Goal: Task Accomplishment & Management: Manage account settings

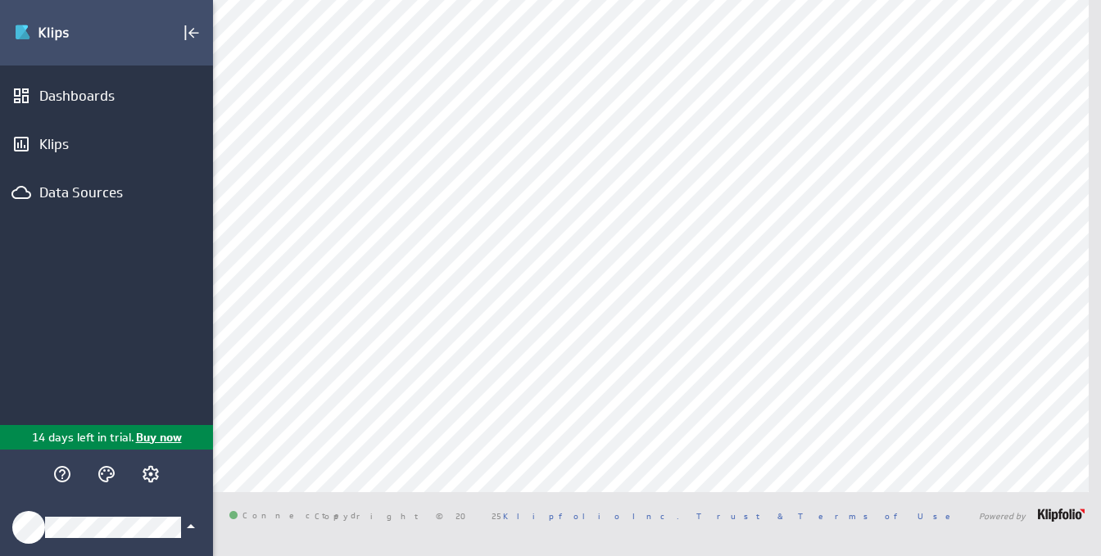
click at [188, 530] on icon "Klipfolio Account" at bounding box center [191, 527] width 20 height 20
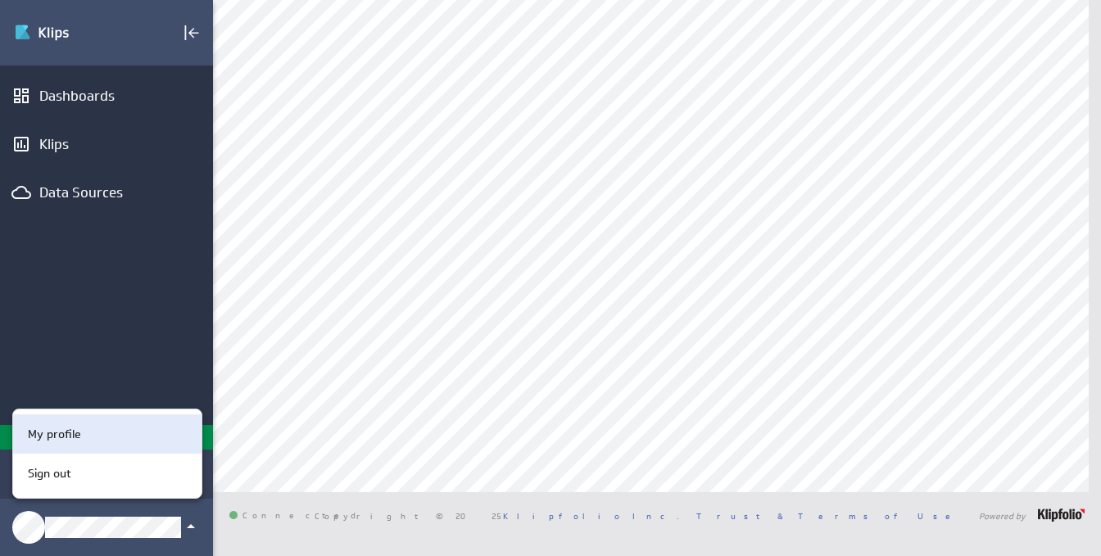
click at [44, 429] on p "My profile" at bounding box center [54, 434] width 53 height 17
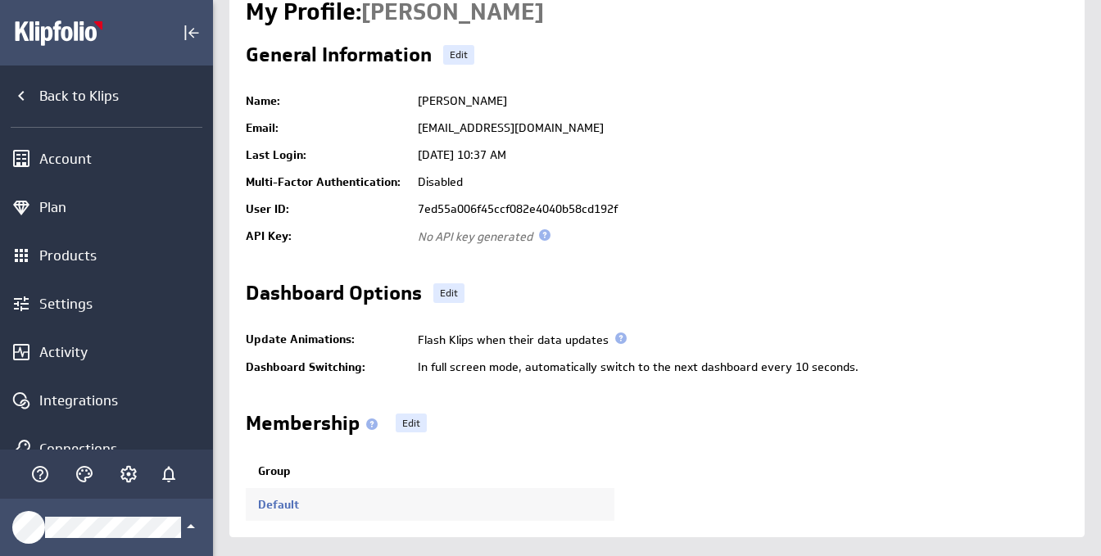
scroll to position [95, 0]
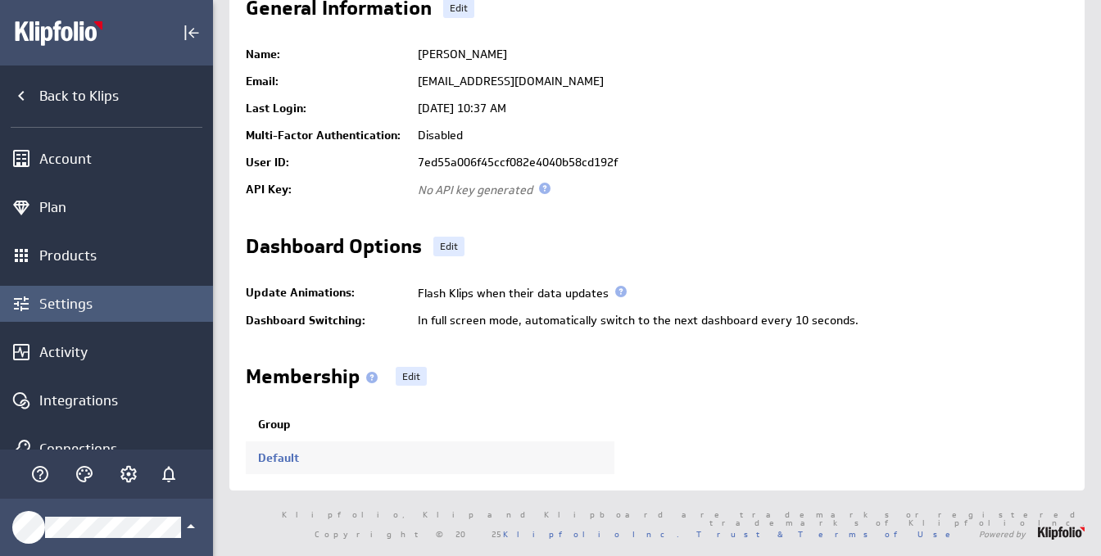
click at [65, 304] on div "Settings" at bounding box center [124, 304] width 170 height 18
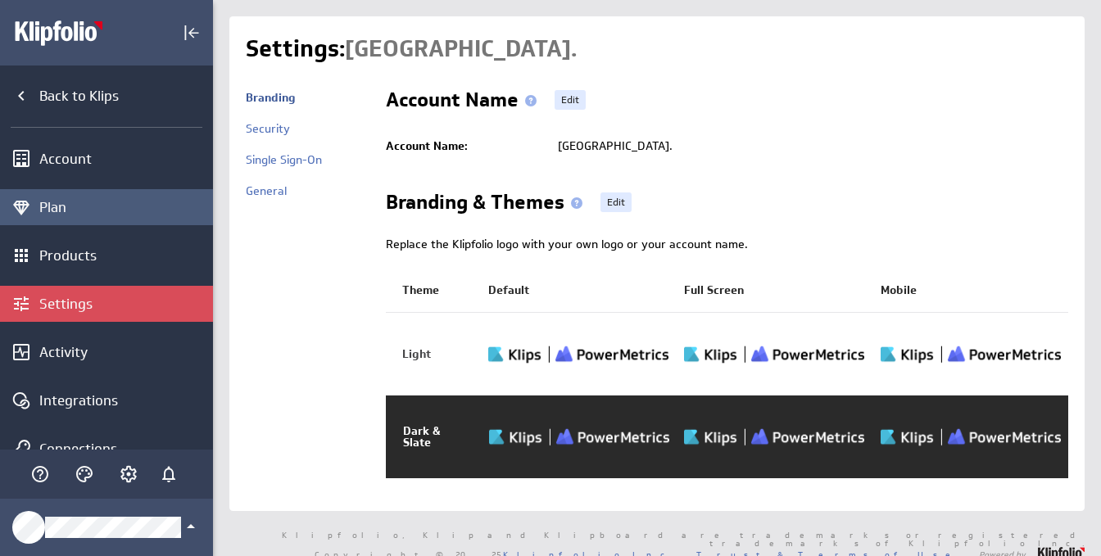
click at [64, 205] on div "Plan" at bounding box center [124, 207] width 170 height 18
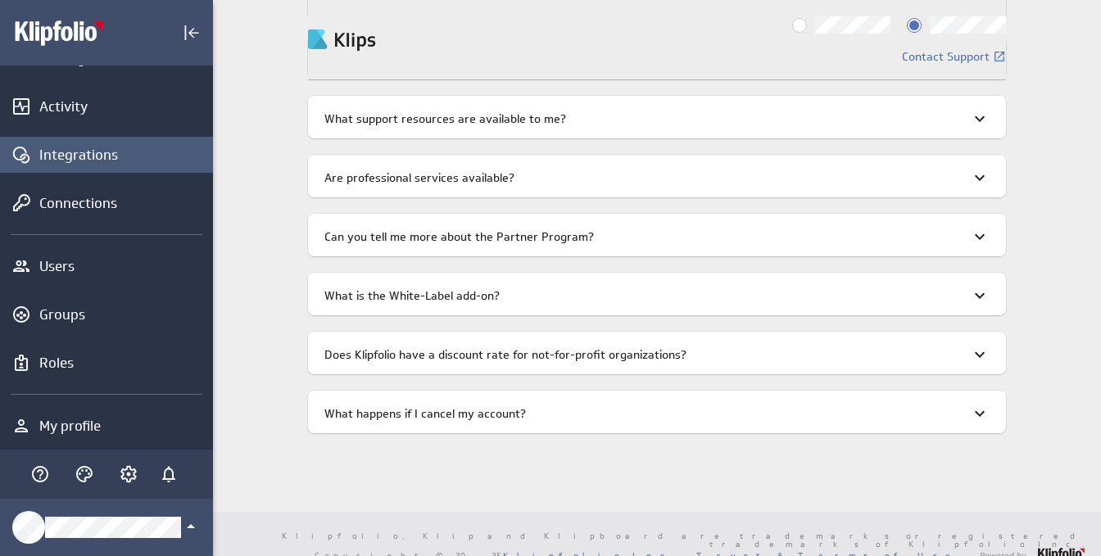
scroll to position [251, 0]
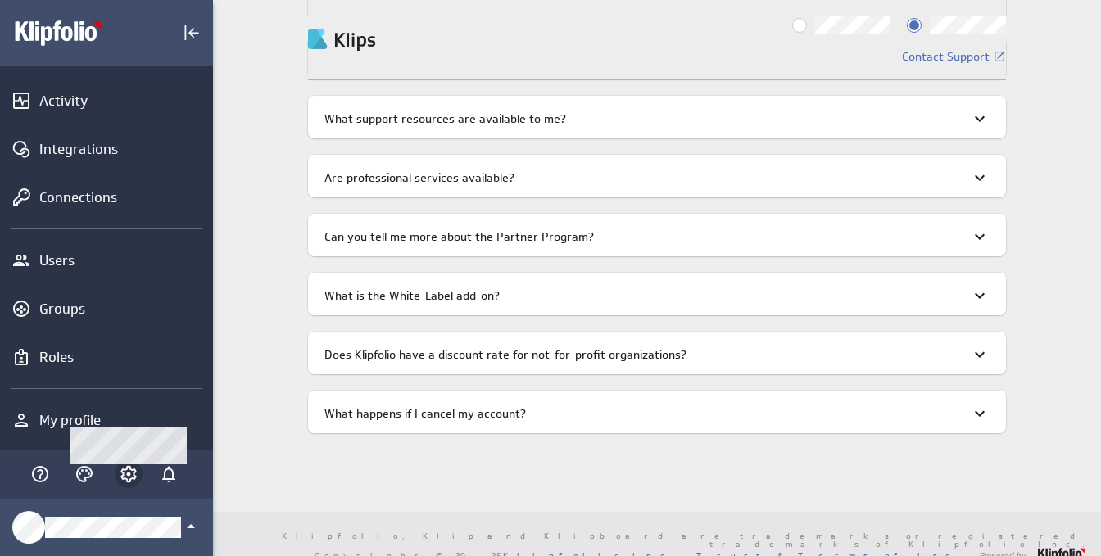
click at [125, 472] on icon "Account and settings" at bounding box center [129, 474] width 20 height 20
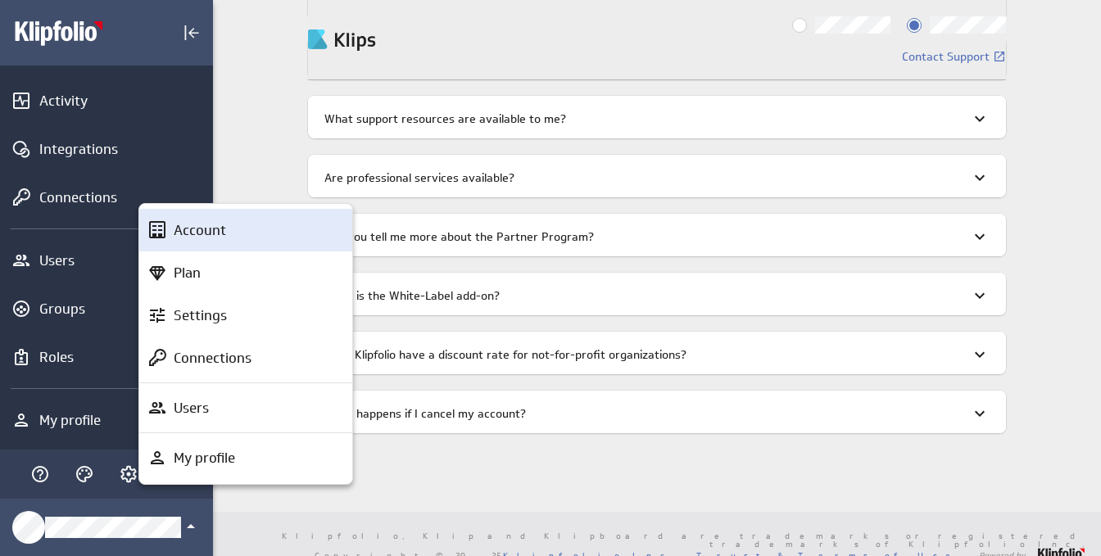
click at [204, 238] on p "Account" at bounding box center [200, 230] width 52 height 20
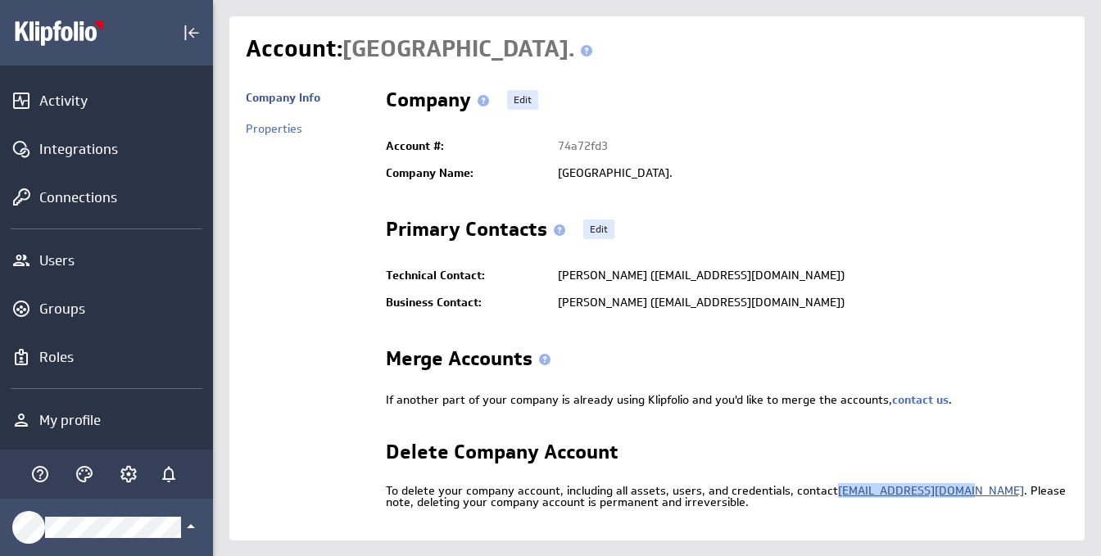
drag, startPoint x: 946, startPoint y: 492, endPoint x: 831, endPoint y: 494, distance: 115.5
click at [831, 494] on div "To delete your company account, including all assets, users, and credentials, c…" at bounding box center [727, 496] width 682 height 23
copy link "success@klipfolio.com"
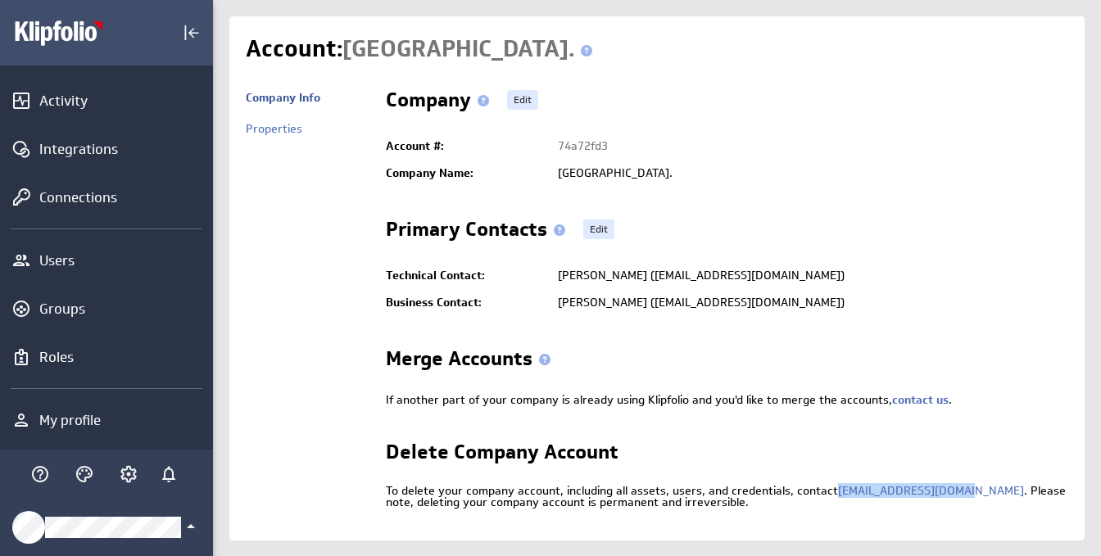
click at [194, 528] on icon "Klipfolio Account" at bounding box center [191, 527] width 20 height 20
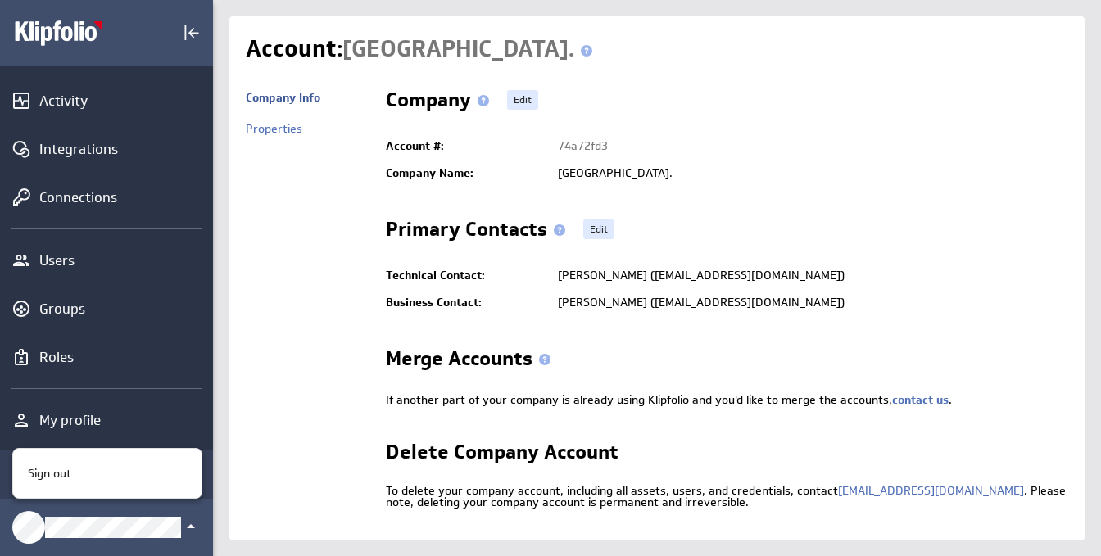
click at [179, 393] on div at bounding box center [550, 278] width 1101 height 556
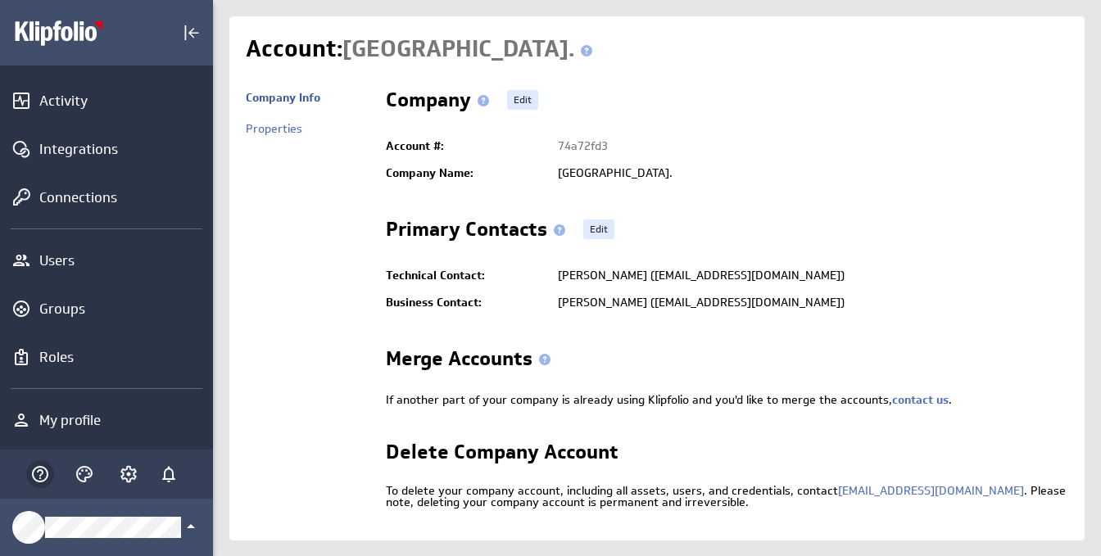
click at [34, 474] on icon "Help" at bounding box center [40, 474] width 20 height 20
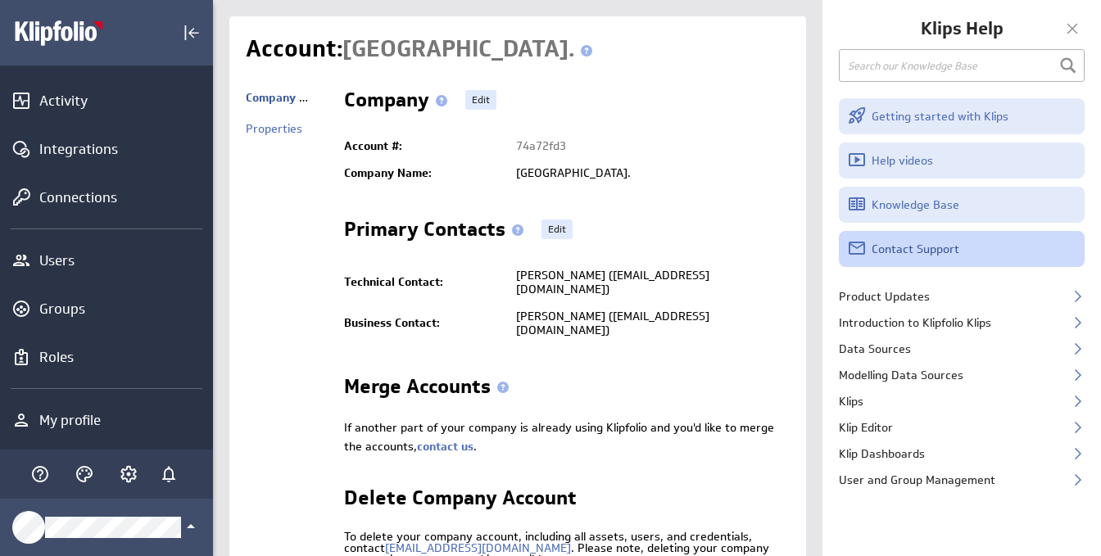
click at [935, 251] on link "Contact Support" at bounding box center [962, 249] width 246 height 36
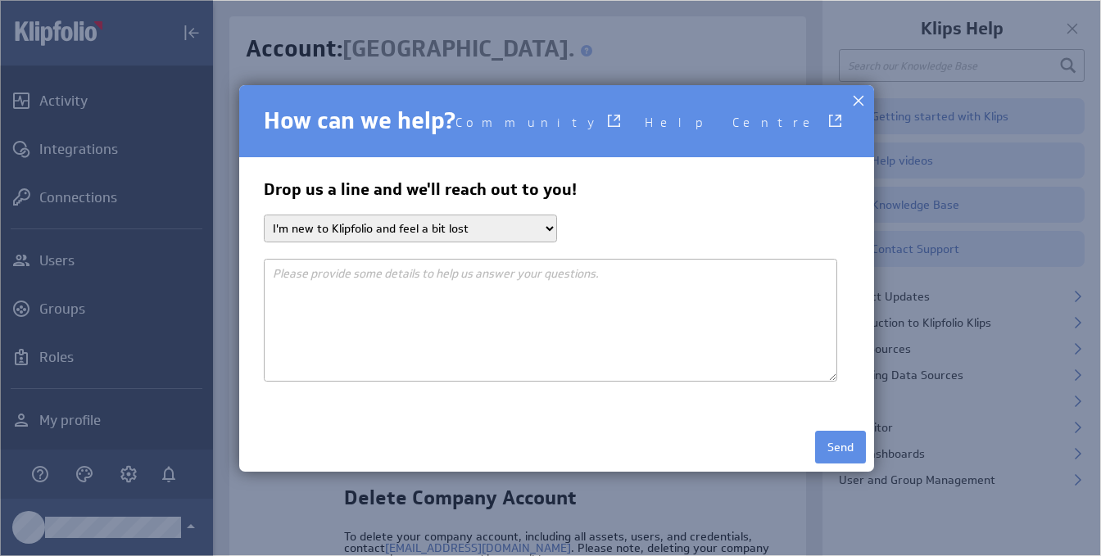
click at [510, 230] on select "I'm new to Klipfolio and feel a bit lost I need help getting my data in I want …" at bounding box center [410, 229] width 293 height 28
click at [846, 101] on div at bounding box center [858, 100] width 25 height 25
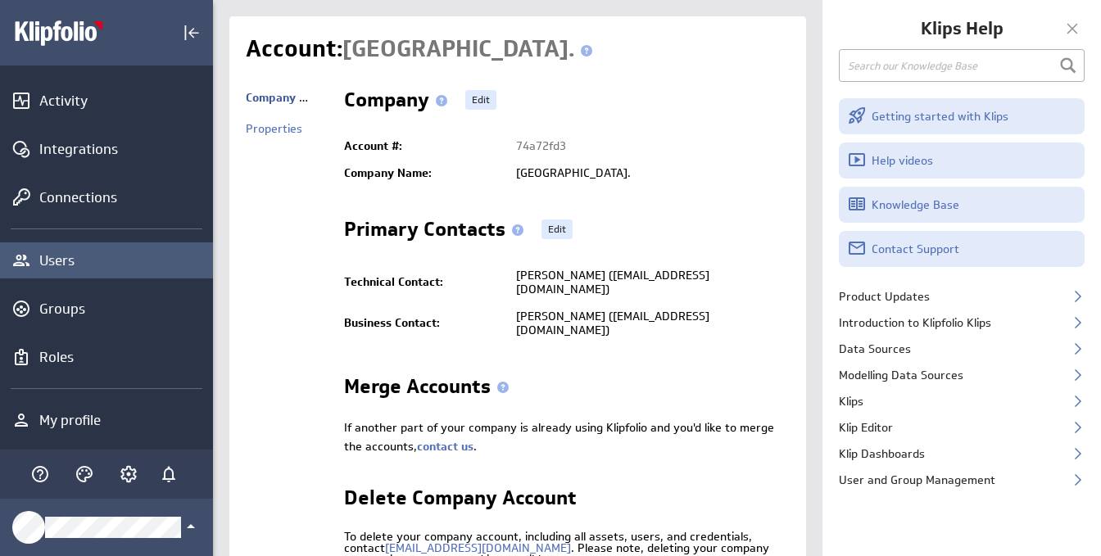
click at [28, 265] on icon "Users" at bounding box center [21, 260] width 16 height 11
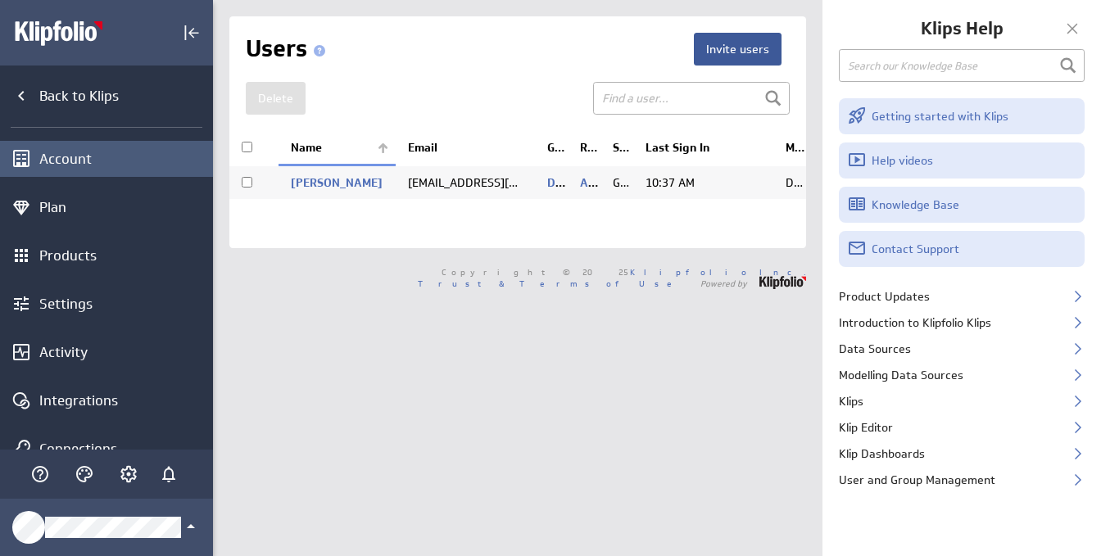
click at [69, 161] on div "Account" at bounding box center [124, 159] width 170 height 18
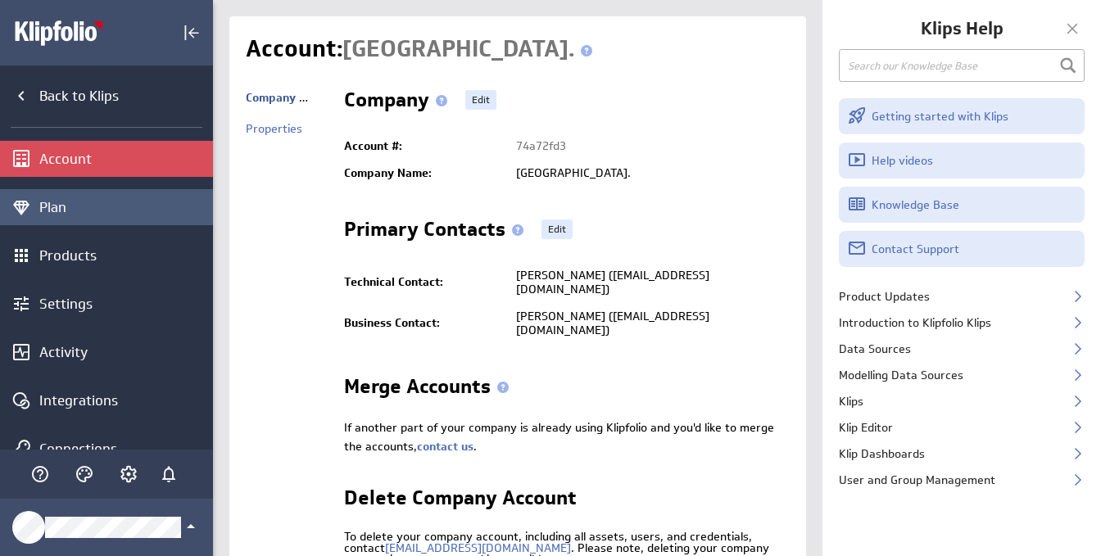
click at [67, 205] on div "Plan" at bounding box center [124, 207] width 170 height 18
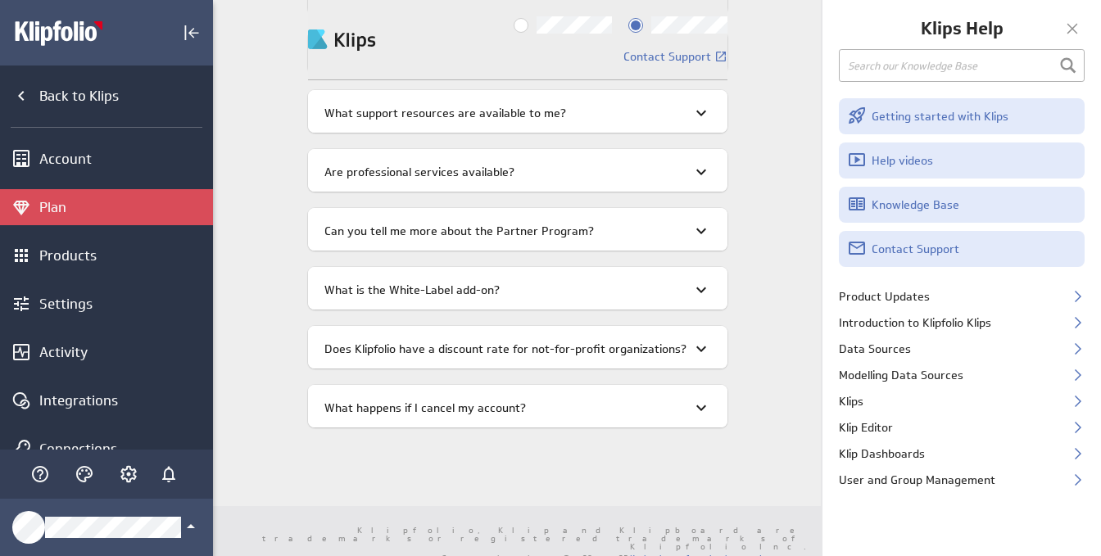
scroll to position [4658, 0]
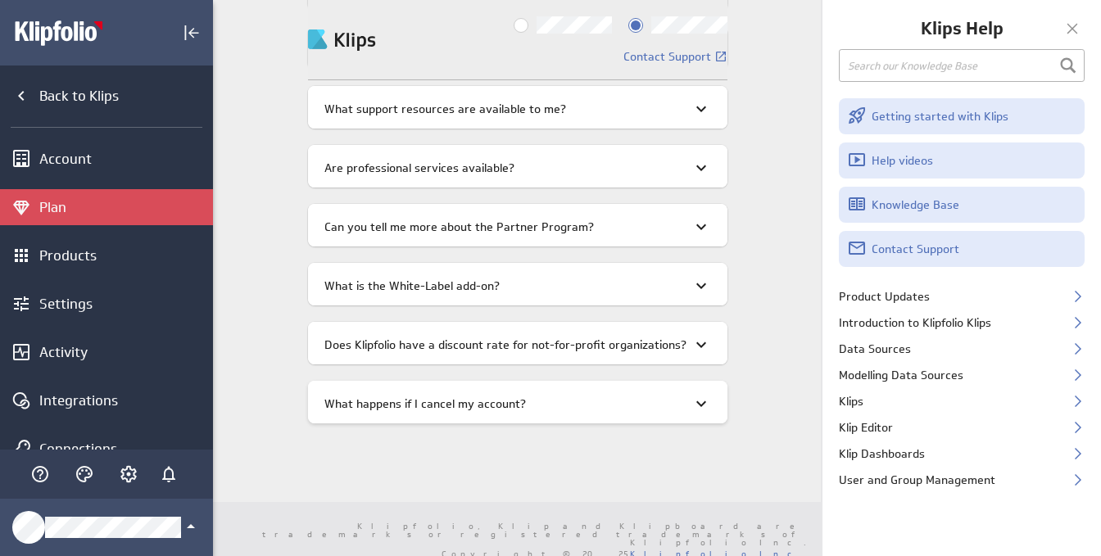
click at [695, 399] on icon at bounding box center [701, 404] width 20 height 20
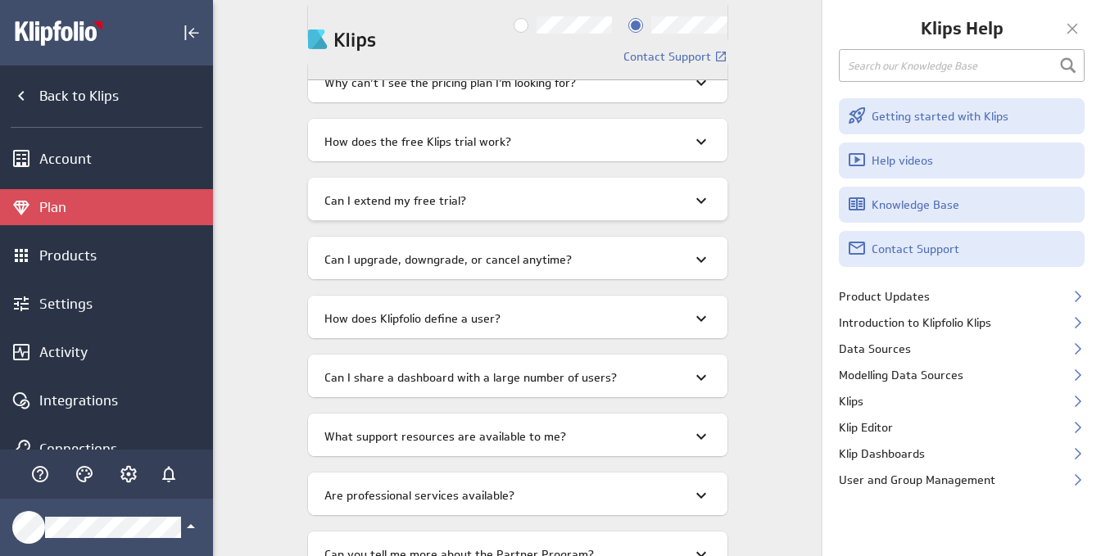
scroll to position [4248, 0]
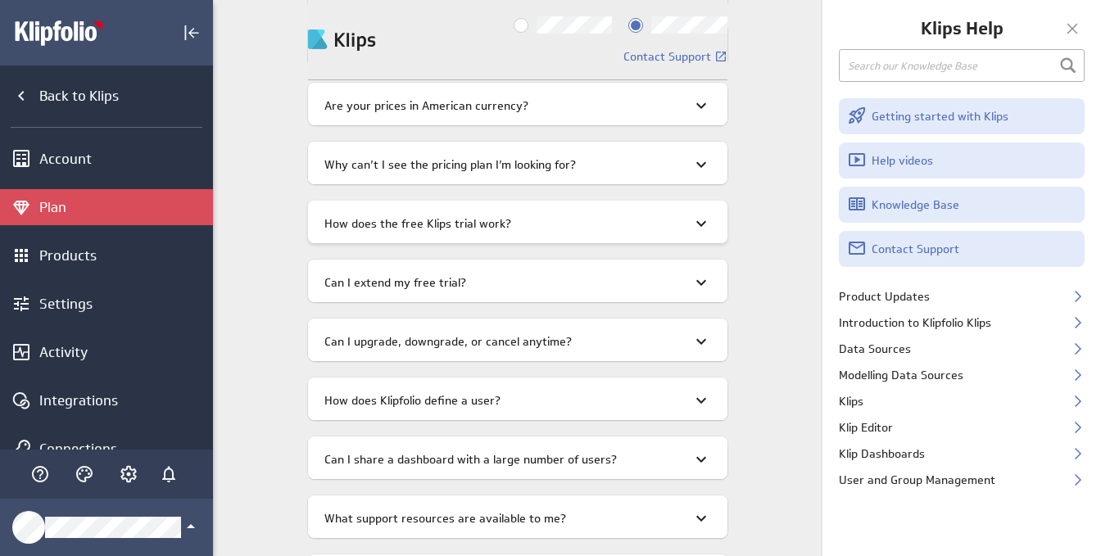
click at [696, 223] on icon at bounding box center [701, 224] width 10 height 6
